Goal: Information Seeking & Learning: Learn about a topic

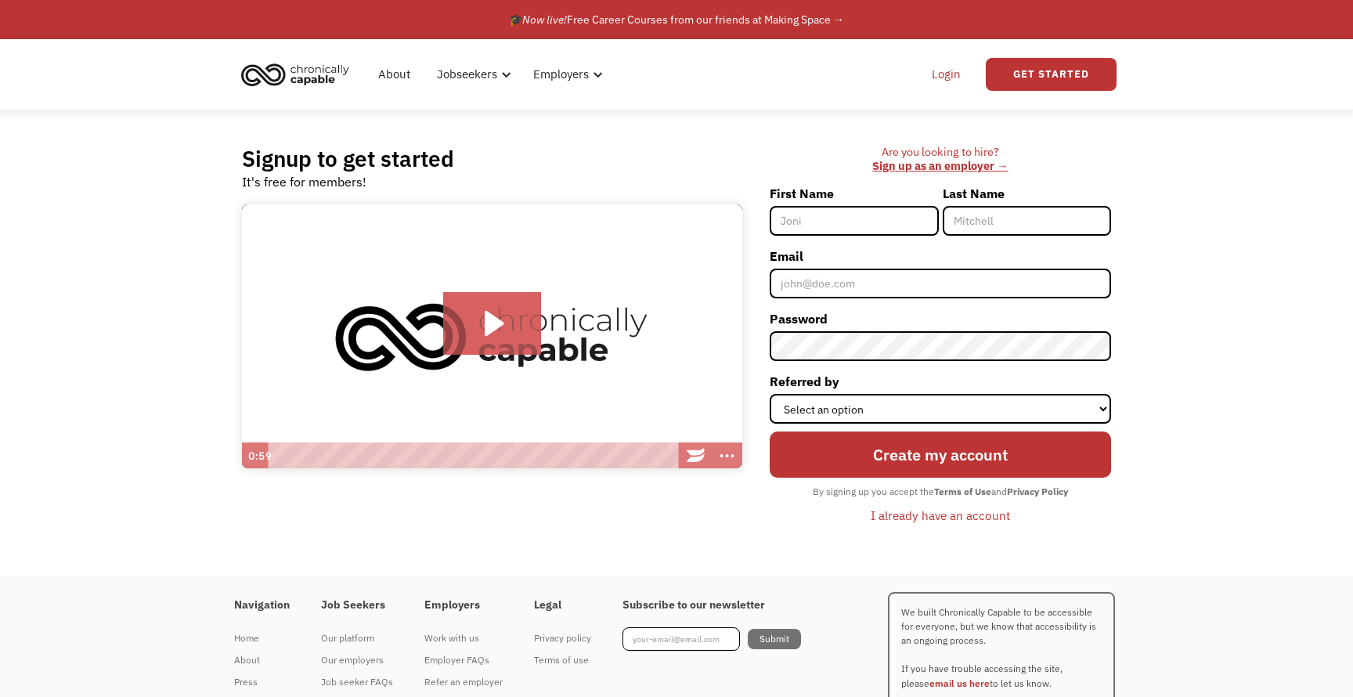
click at [950, 83] on link "Login" at bounding box center [946, 74] width 48 height 50
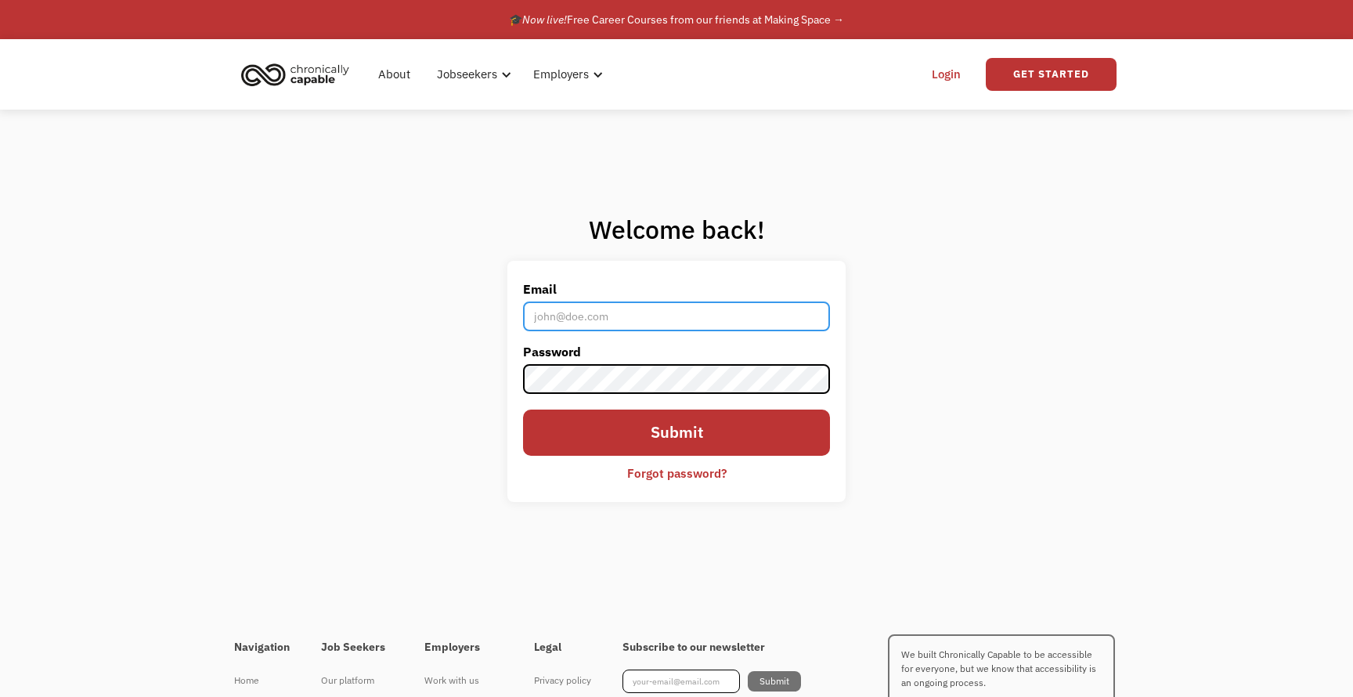
type input "[EMAIL_ADDRESS][PERSON_NAME][DOMAIN_NAME]"
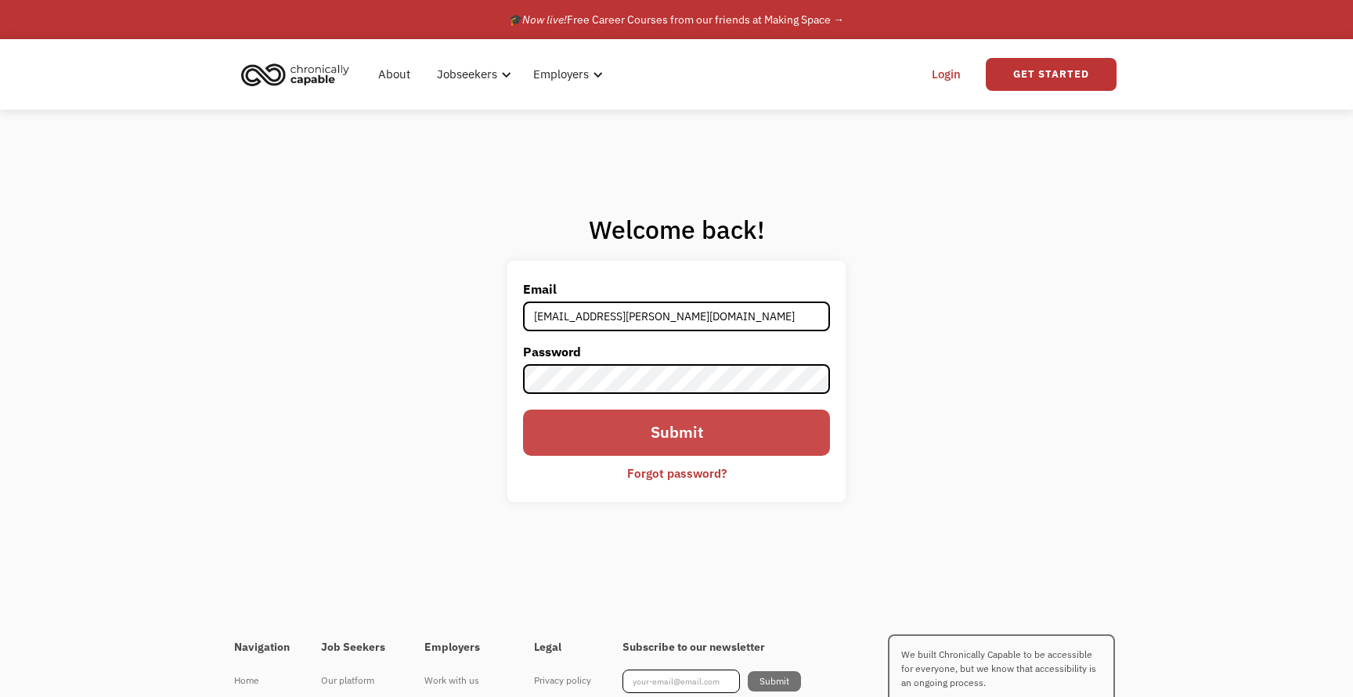
click at [740, 420] on input "Submit" at bounding box center [676, 433] width 307 height 47
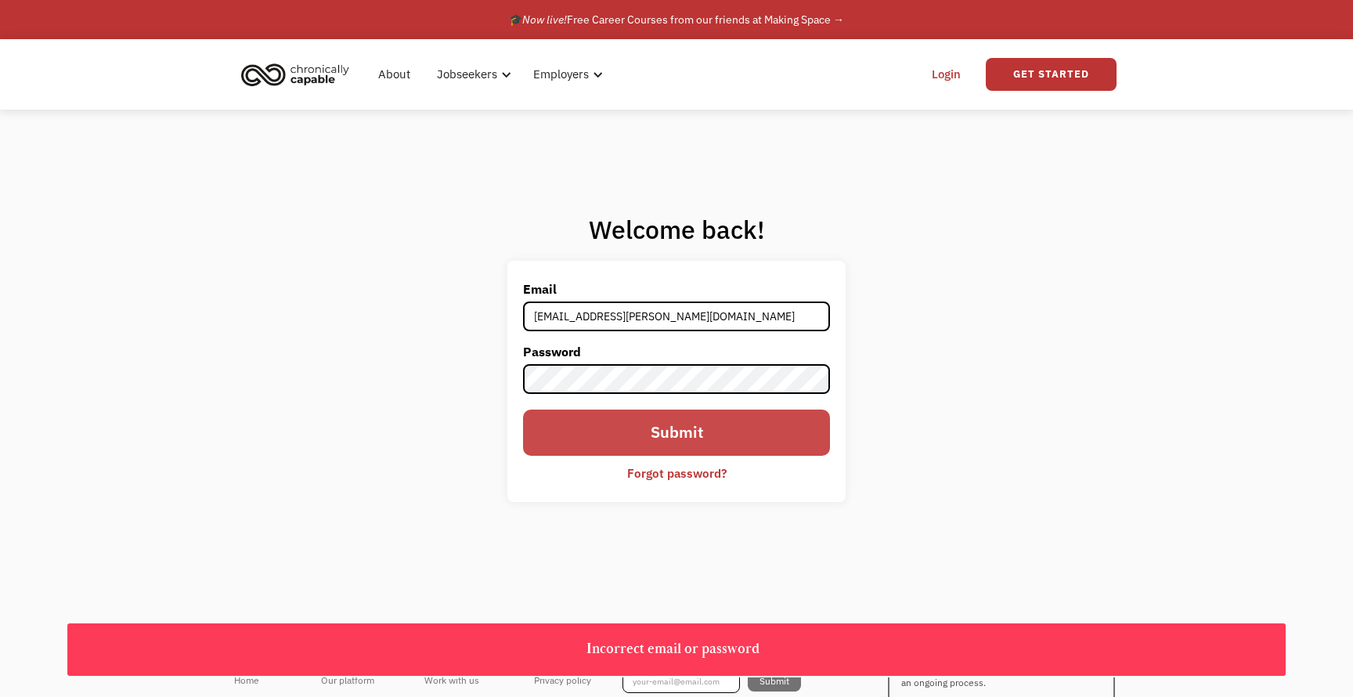
click at [648, 410] on input "Submit" at bounding box center [676, 433] width 307 height 47
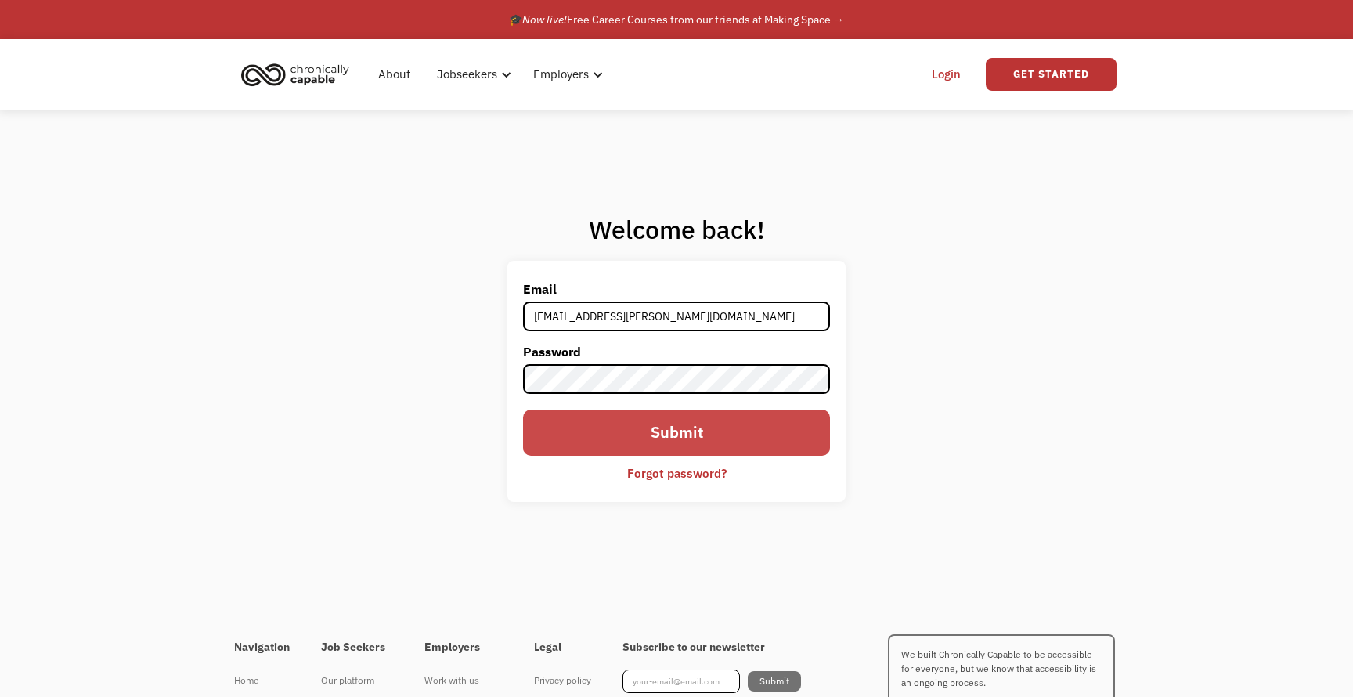
click at [671, 417] on input "Submit" at bounding box center [676, 433] width 307 height 47
click at [666, 424] on input "Submit" at bounding box center [676, 433] width 307 height 47
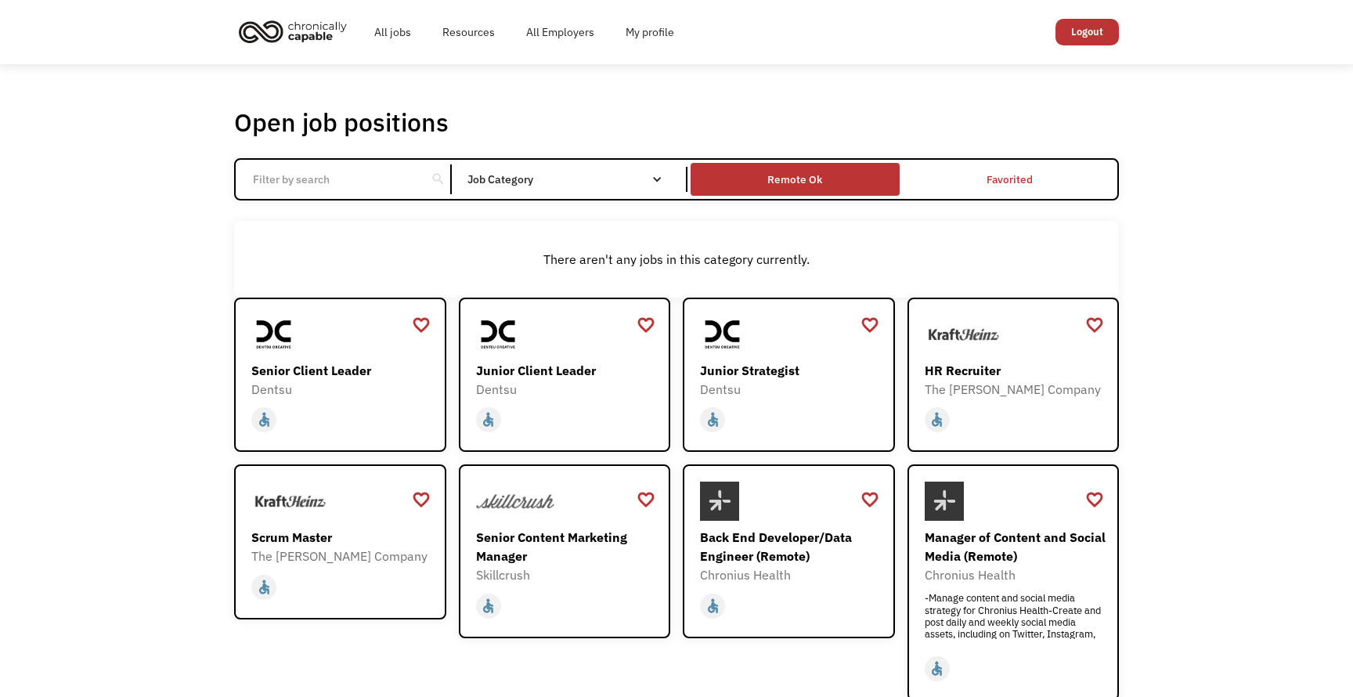
click at [847, 182] on div "Remote Ok" at bounding box center [795, 179] width 208 height 24
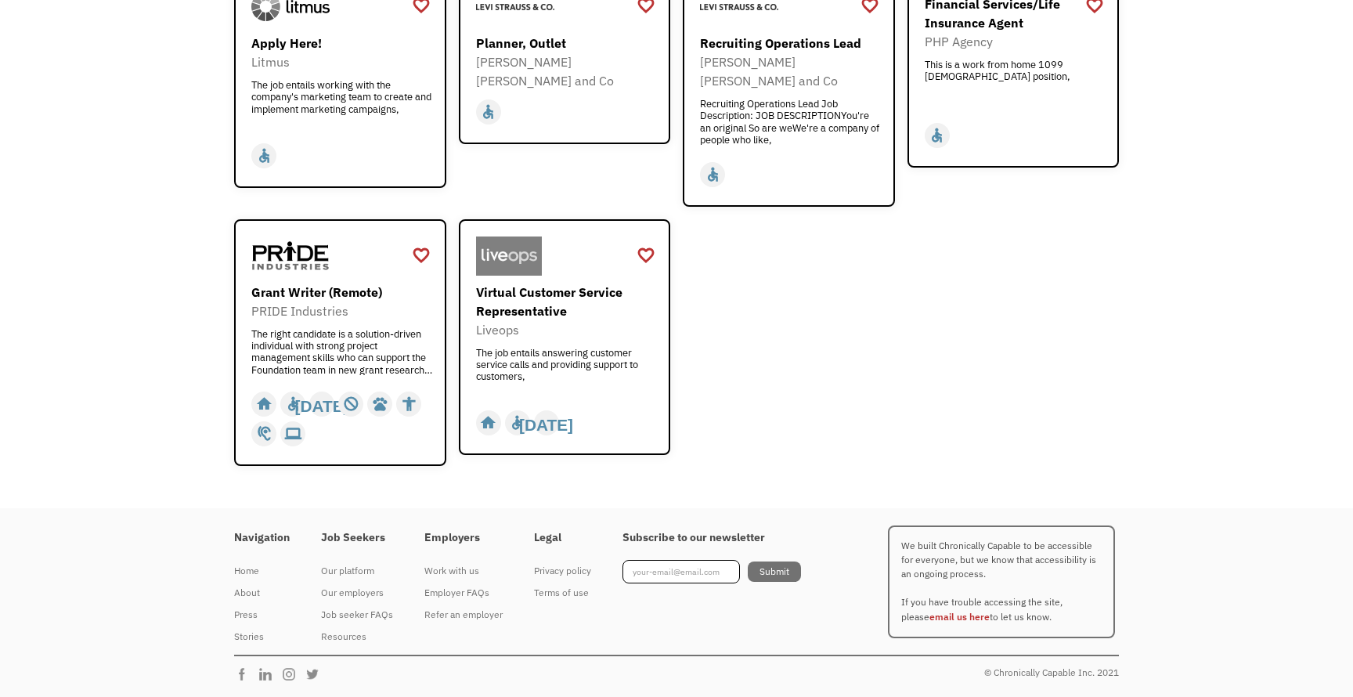
scroll to position [2236, 0]
click at [575, 320] on div "Virtual Customer Service Representative" at bounding box center [567, 302] width 182 height 38
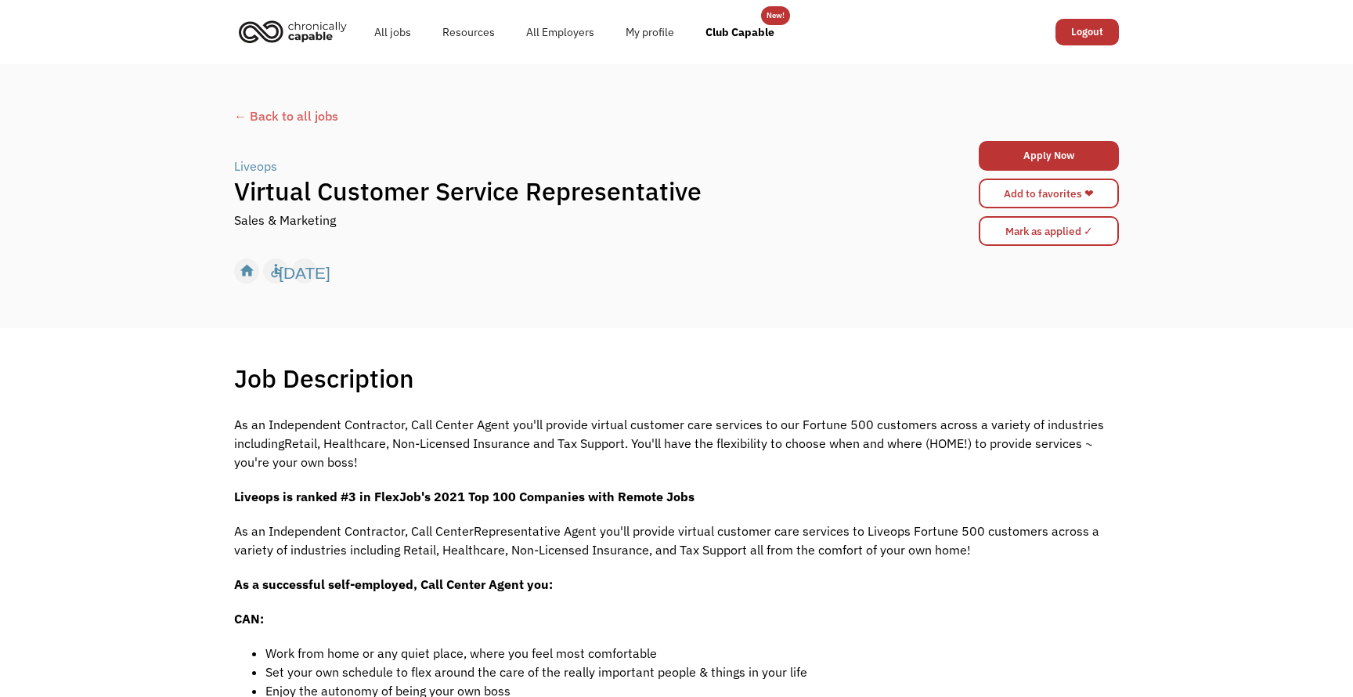
click at [347, 124] on div "← Back to all jobs" at bounding box center [676, 115] width 885 height 19
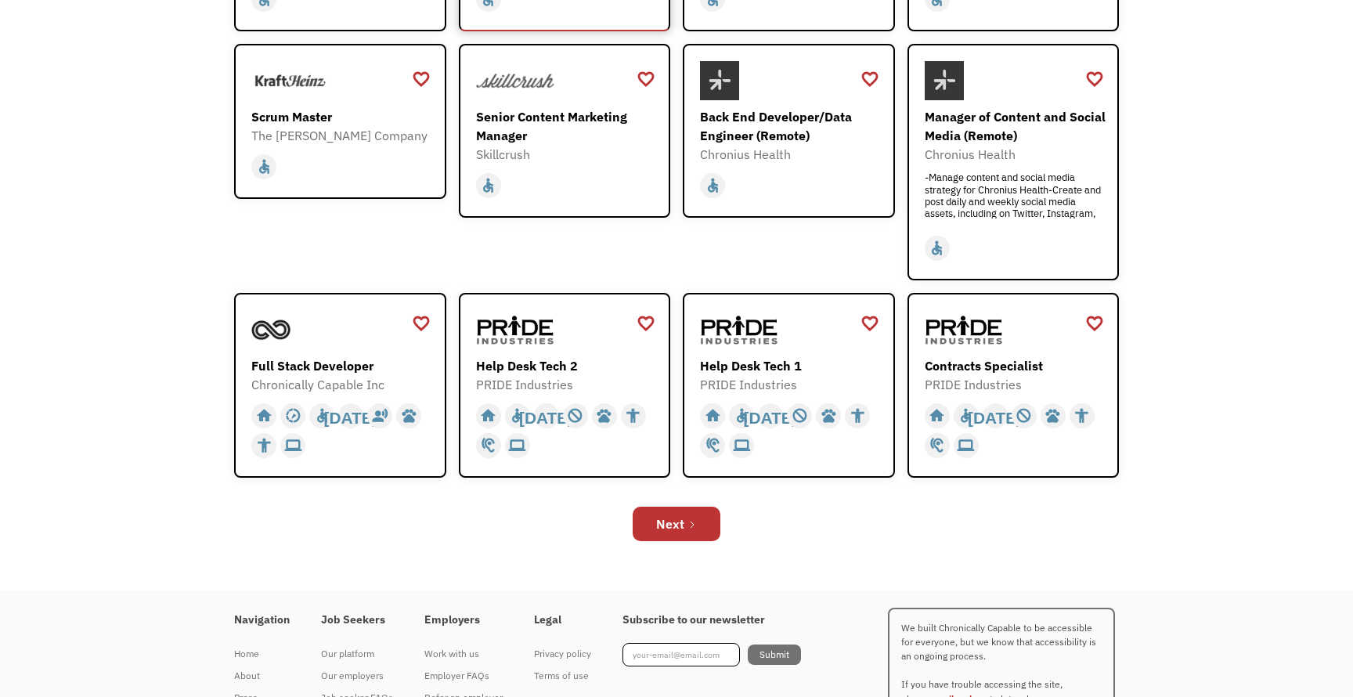
scroll to position [425, 0]
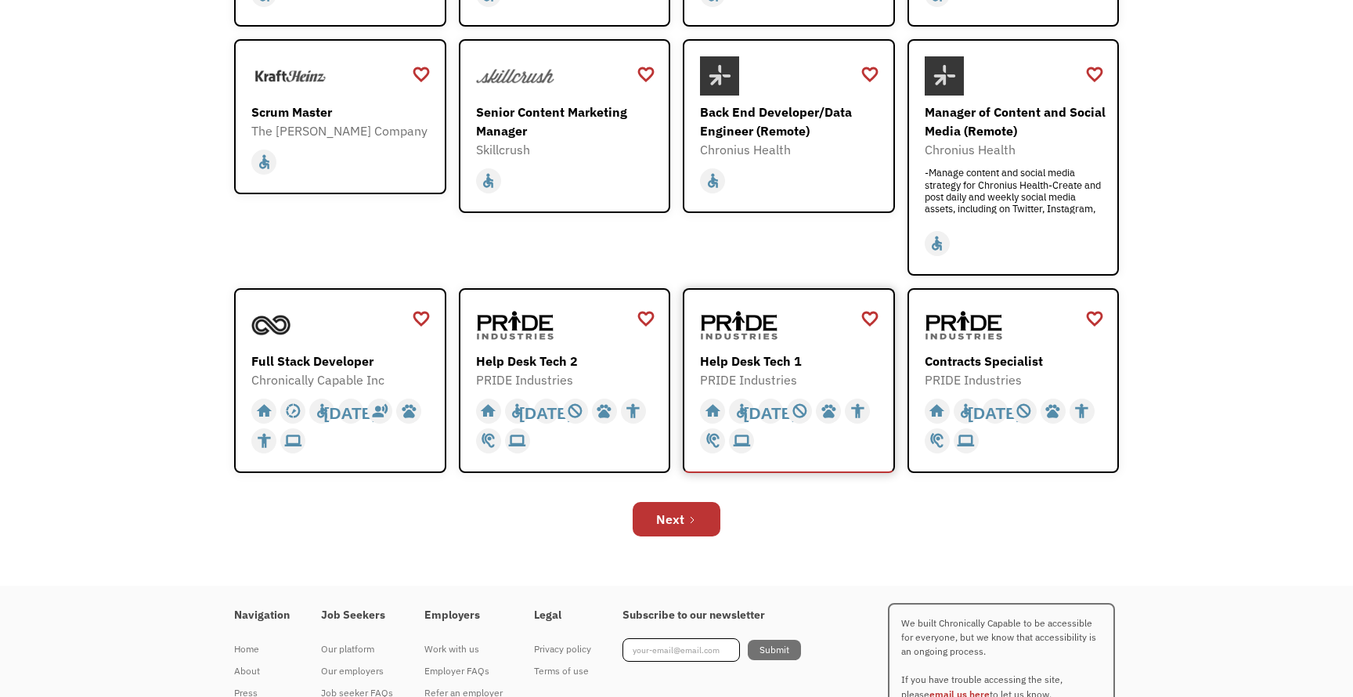
click at [729, 370] on div "Help Desk Tech 1" at bounding box center [791, 361] width 182 height 19
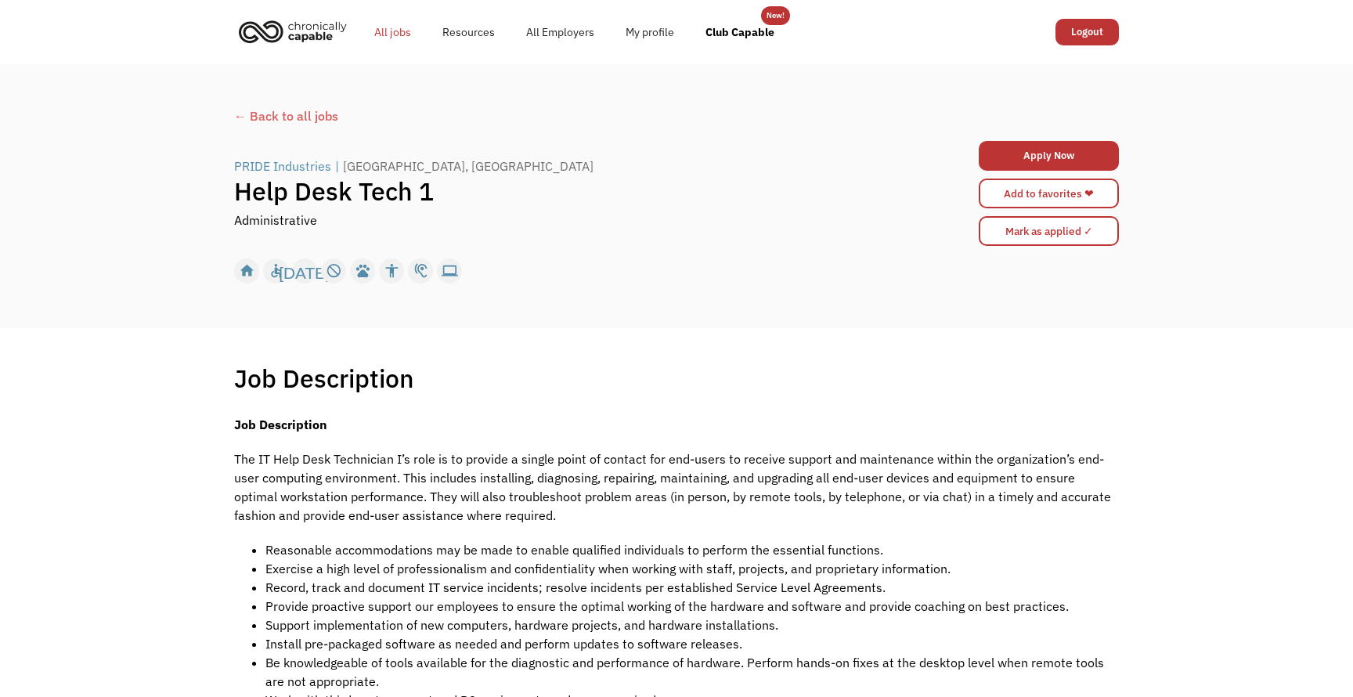
click at [405, 32] on link "All jobs" at bounding box center [393, 32] width 68 height 50
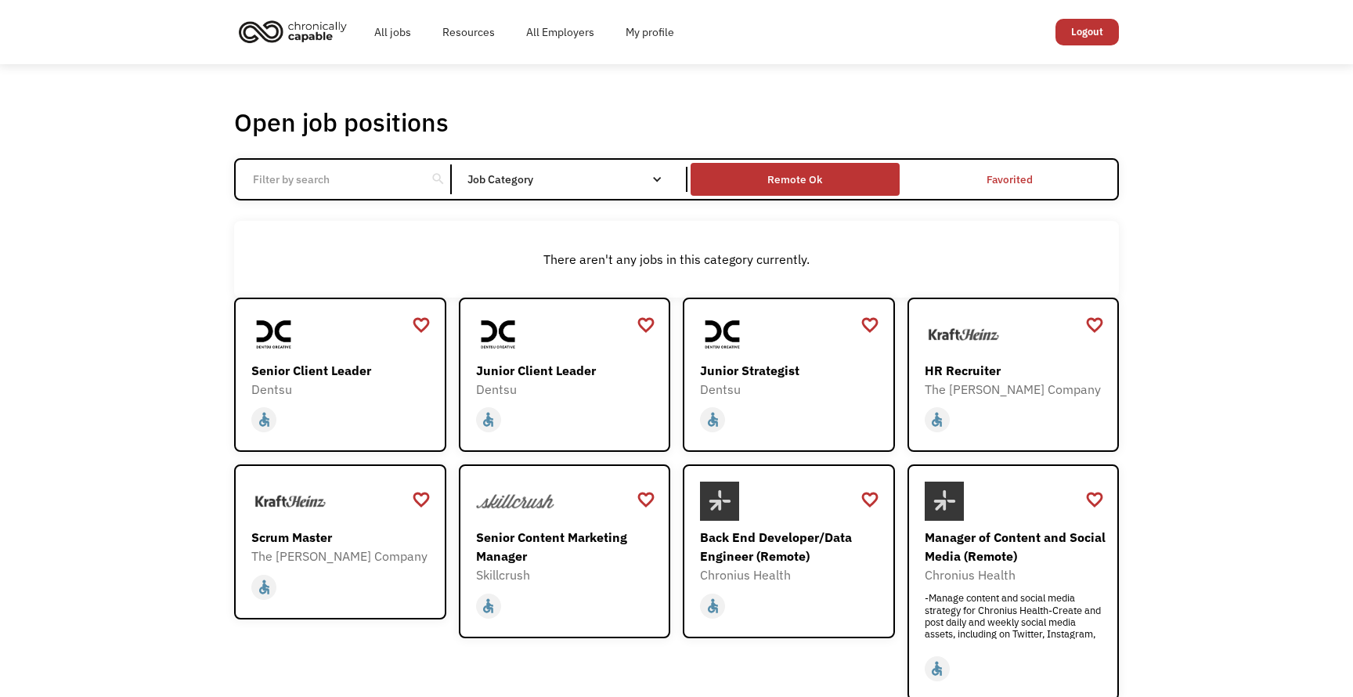
click at [829, 191] on div "Remote Ok" at bounding box center [795, 179] width 208 height 24
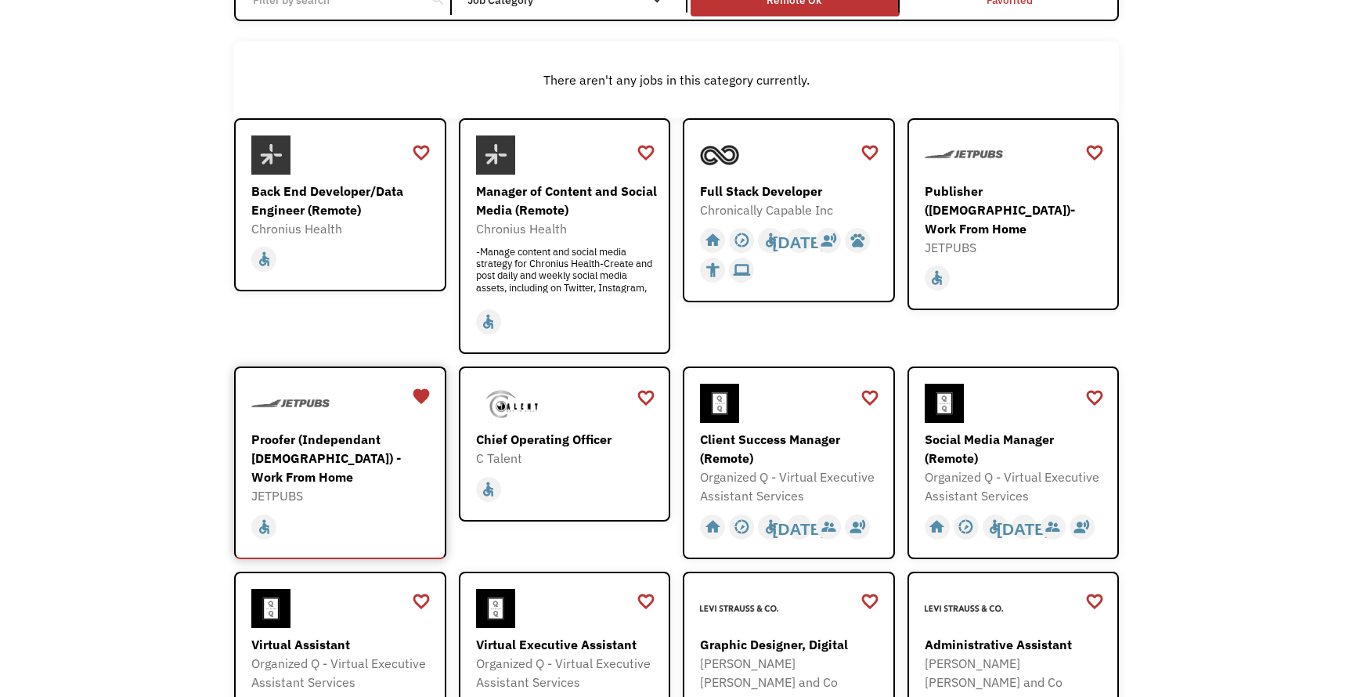
scroll to position [182, 0]
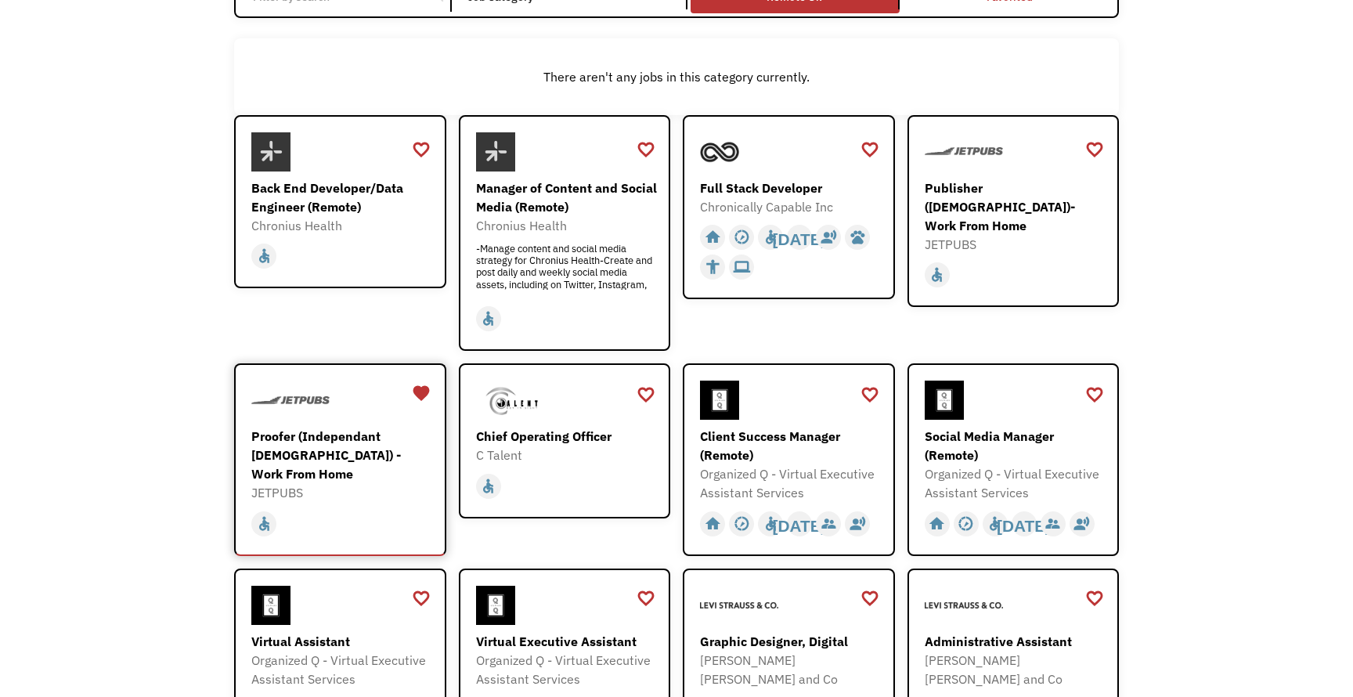
click at [300, 483] on div "Proofer (Independant [DEMOGRAPHIC_DATA]) - Work From Home" at bounding box center [342, 455] width 182 height 56
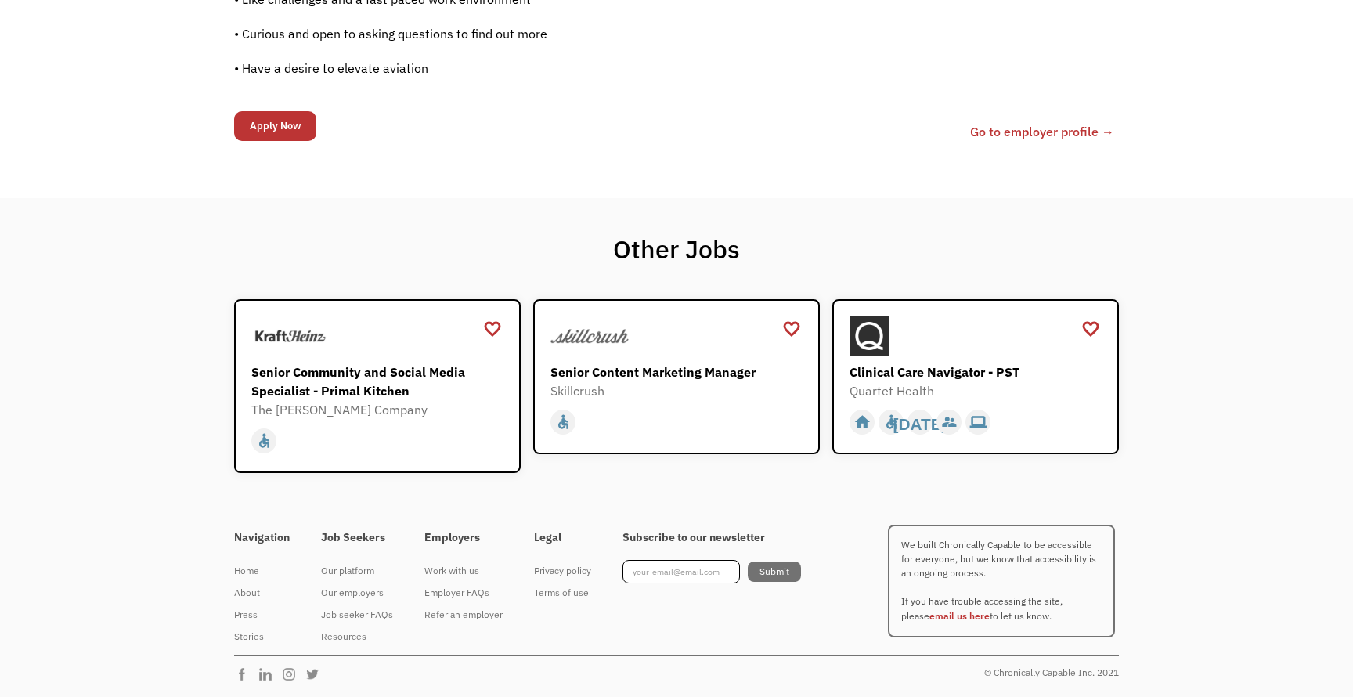
scroll to position [1658, 0]
